Goal: Check status: Check status

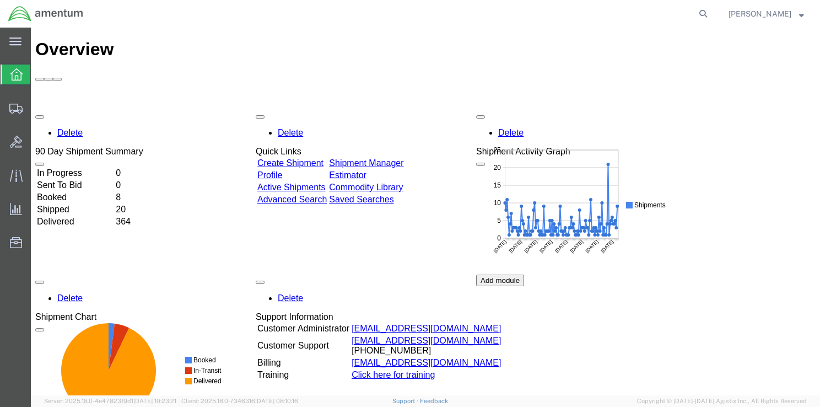
click at [84, 168] on td "In Progress" at bounding box center [75, 173] width 78 height 11
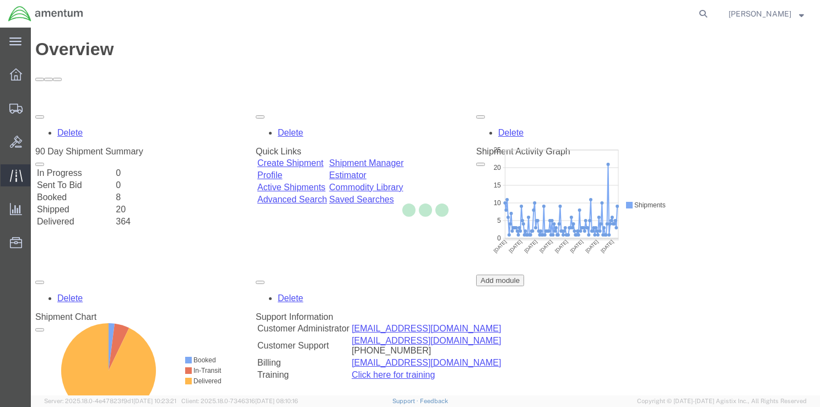
click at [15, 178] on icon at bounding box center [16, 175] width 13 height 13
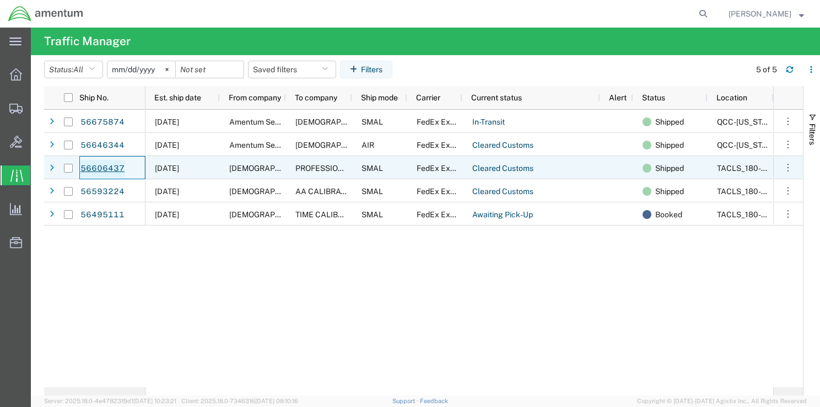
click at [122, 170] on link "56606437" at bounding box center [102, 169] width 45 height 18
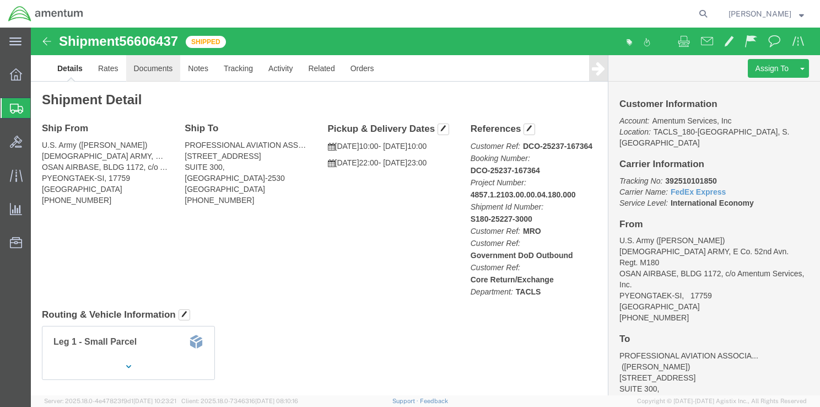
click link "Documents"
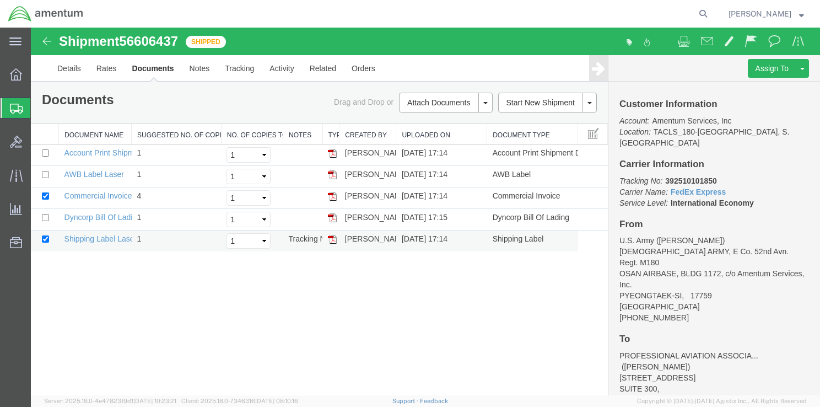
click at [348, 238] on td "[PERSON_NAME]" at bounding box center [368, 240] width 57 height 21
click at [334, 240] on img at bounding box center [332, 239] width 9 height 9
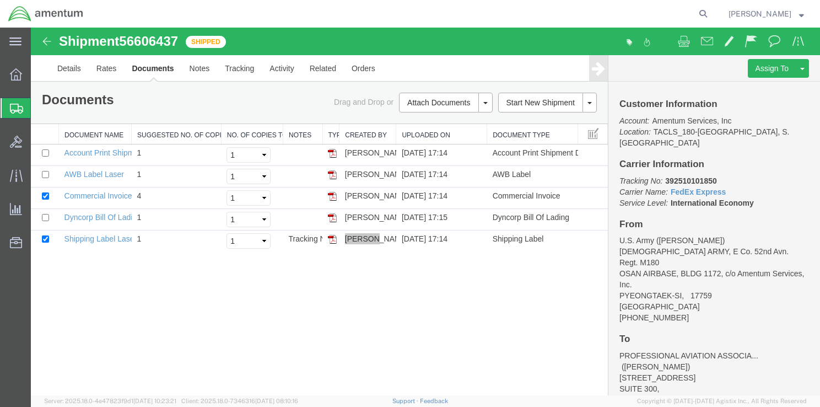
click at [13, 107] on icon at bounding box center [16, 109] width 13 height 10
